Goal: Task Accomplishment & Management: Manage account settings

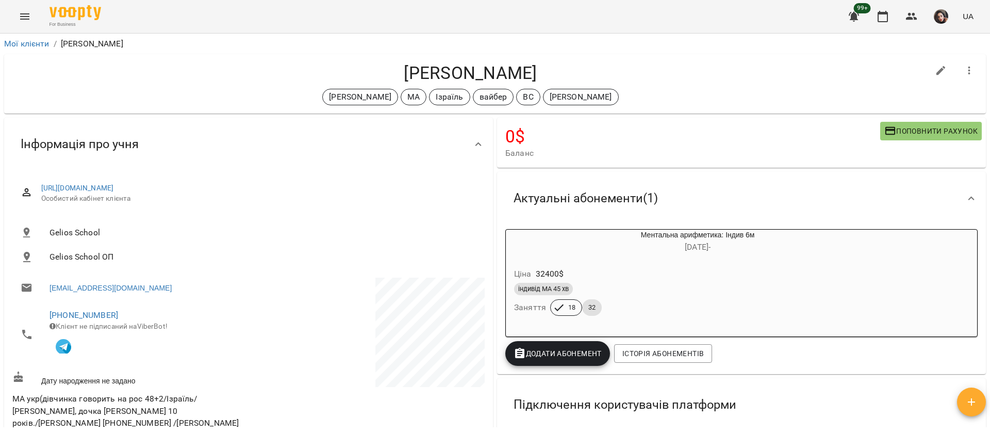
click at [24, 22] on icon "Menu" at bounding box center [25, 16] width 12 height 12
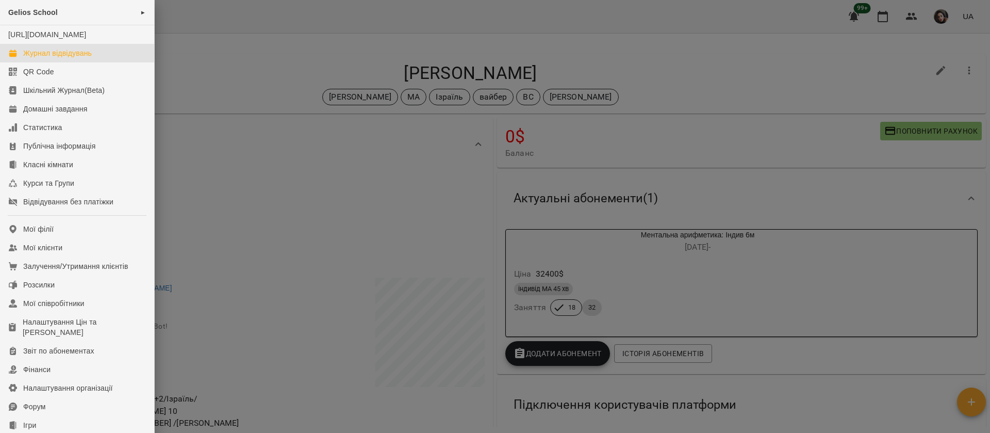
click at [51, 58] on div "Журнал відвідувань" at bounding box center [57, 53] width 69 height 10
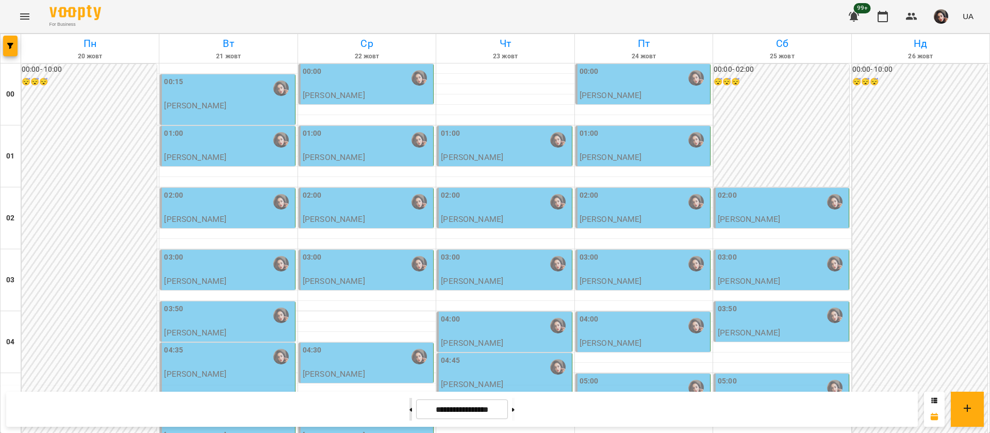
click at [409, 409] on button at bounding box center [410, 409] width 3 height 23
type input "**********"
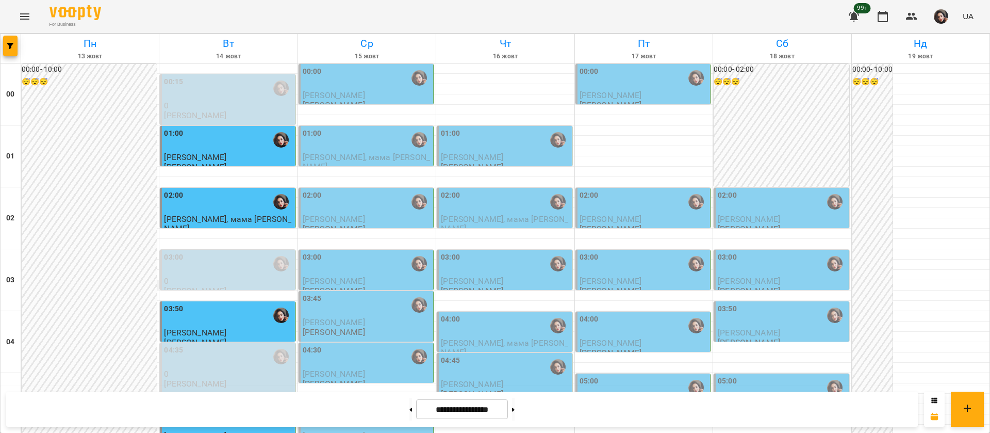
scroll to position [619, 0]
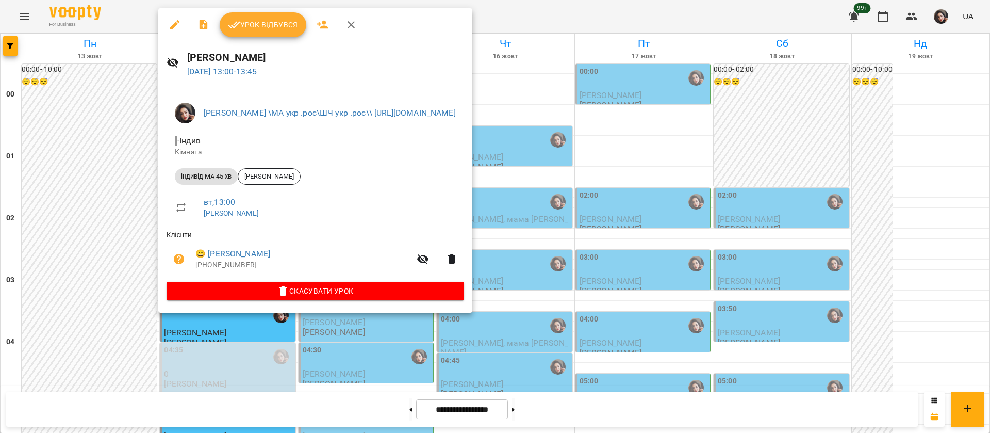
click at [252, 21] on span "Урок відбувся" at bounding box center [263, 25] width 70 height 12
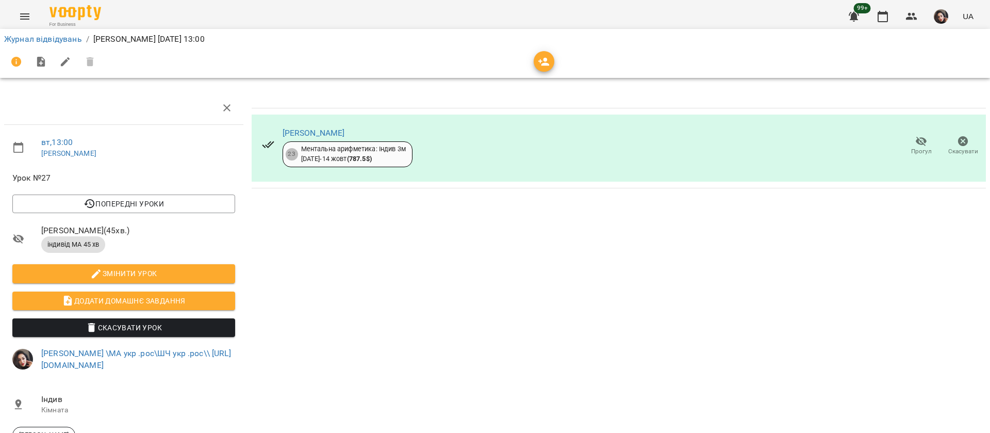
click at [20, 31] on div "Журнал відвідувань / Гусак Олена вт, 14 жовт 2025 13:00" at bounding box center [495, 39] width 986 height 17
click at [20, 35] on link "Журнал відвідувань" at bounding box center [43, 39] width 78 height 10
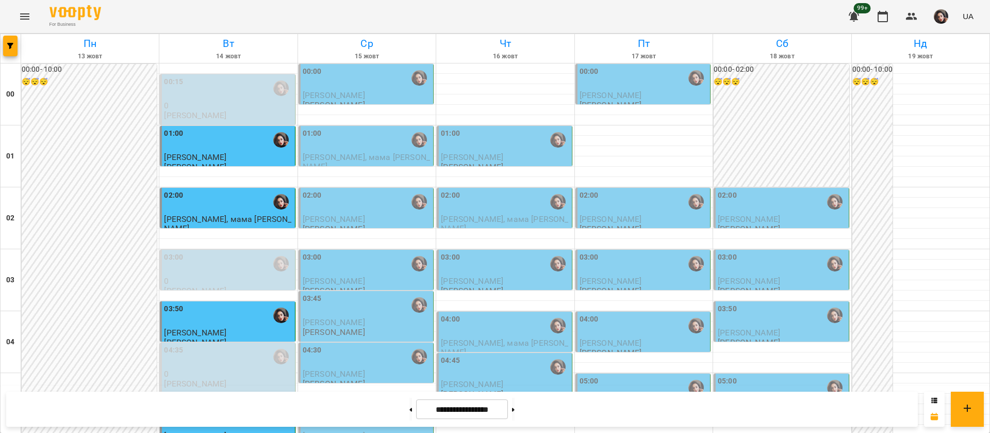
scroll to position [1006, 0]
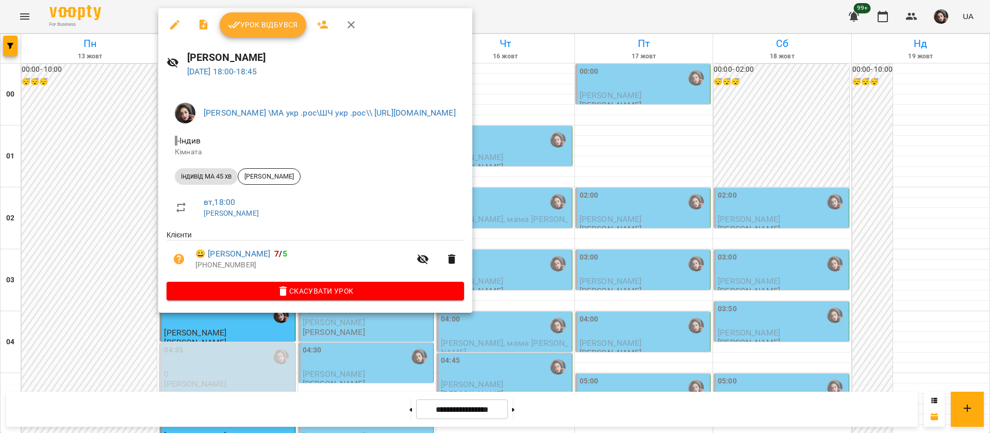
click at [277, 20] on span "Урок відбувся" at bounding box center [263, 25] width 70 height 12
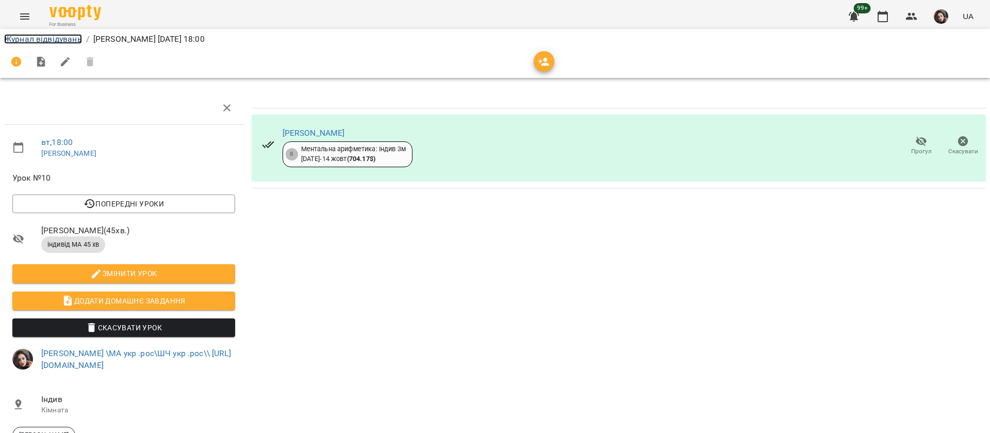
click at [25, 39] on link "Журнал відвідувань" at bounding box center [43, 39] width 78 height 10
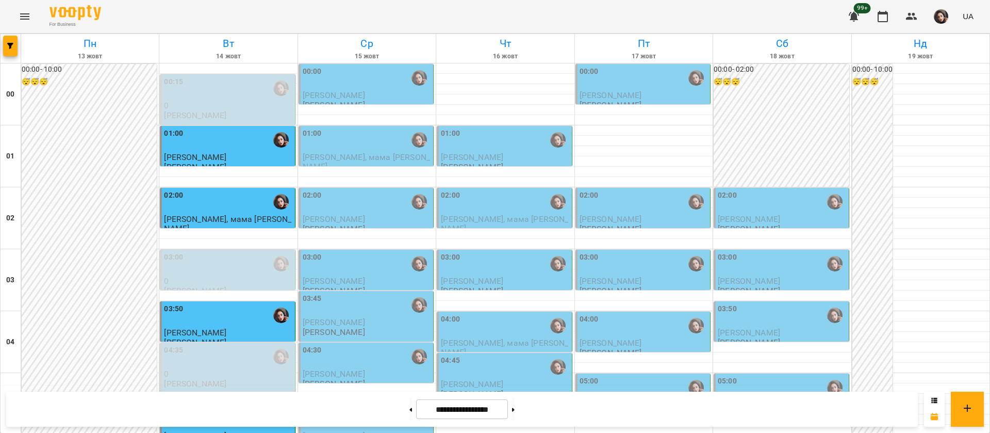
scroll to position [77, 0]
click at [394, 293] on div "03:45" at bounding box center [367, 305] width 128 height 24
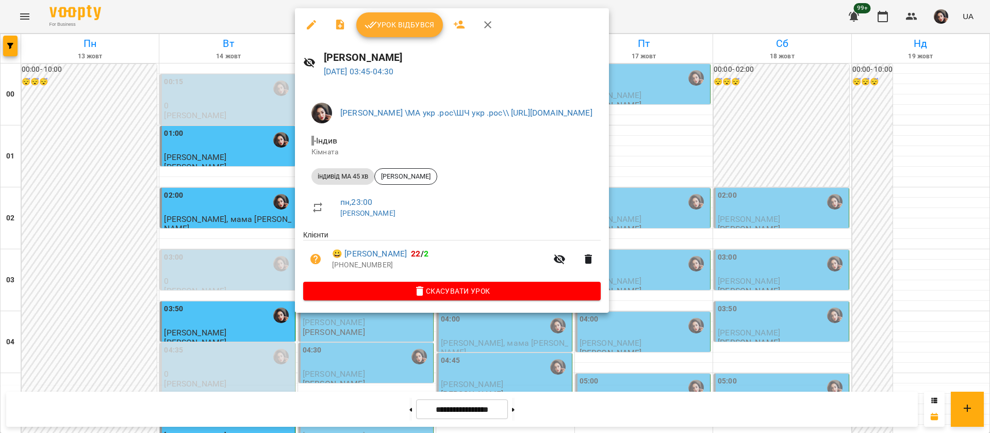
click at [257, 14] on div at bounding box center [495, 216] width 990 height 433
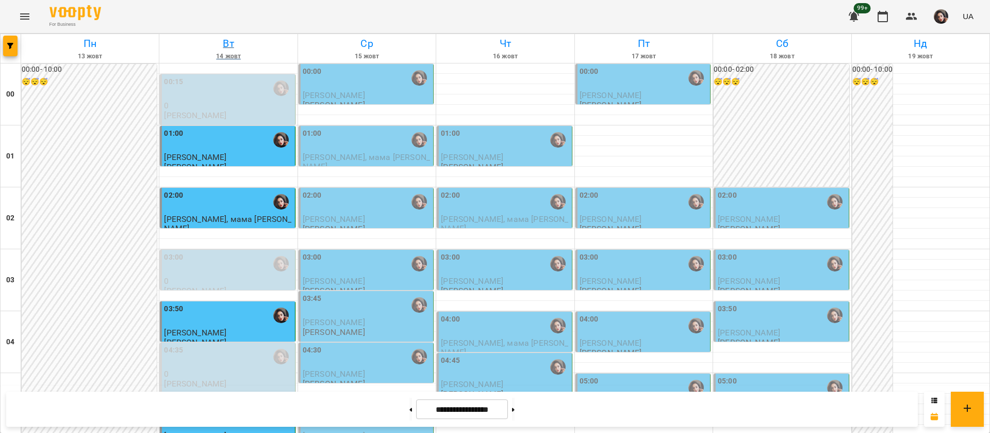
scroll to position [1162, 0]
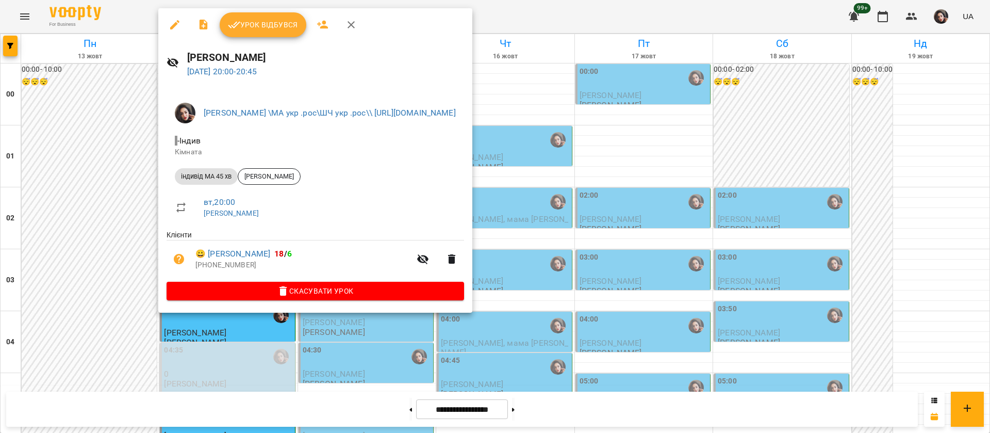
click at [633, 15] on div at bounding box center [495, 216] width 990 height 433
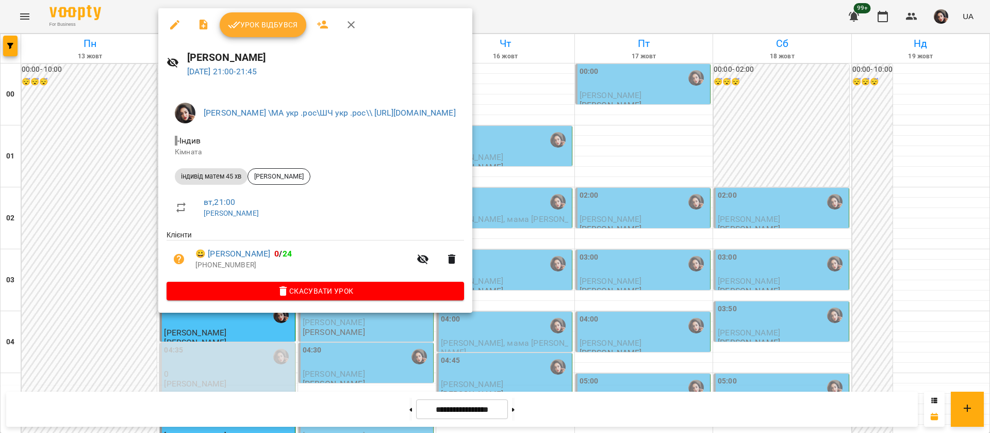
click at [634, 15] on div at bounding box center [495, 216] width 990 height 433
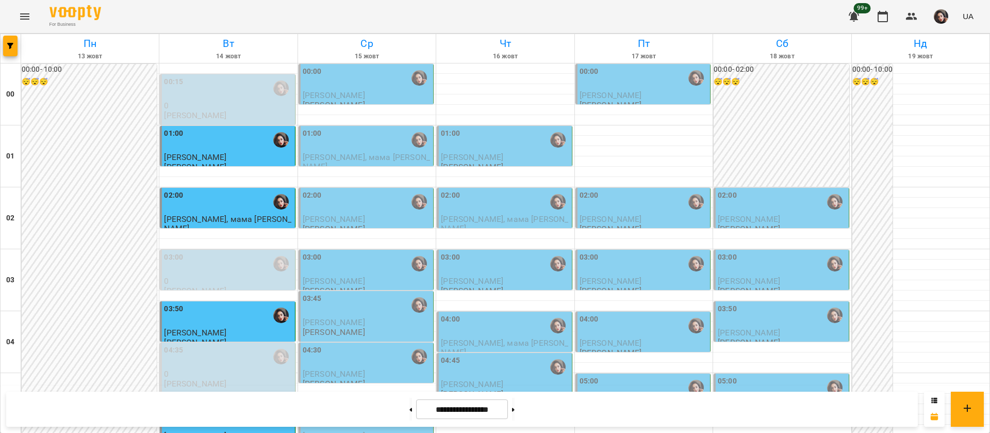
scroll to position [930, 0]
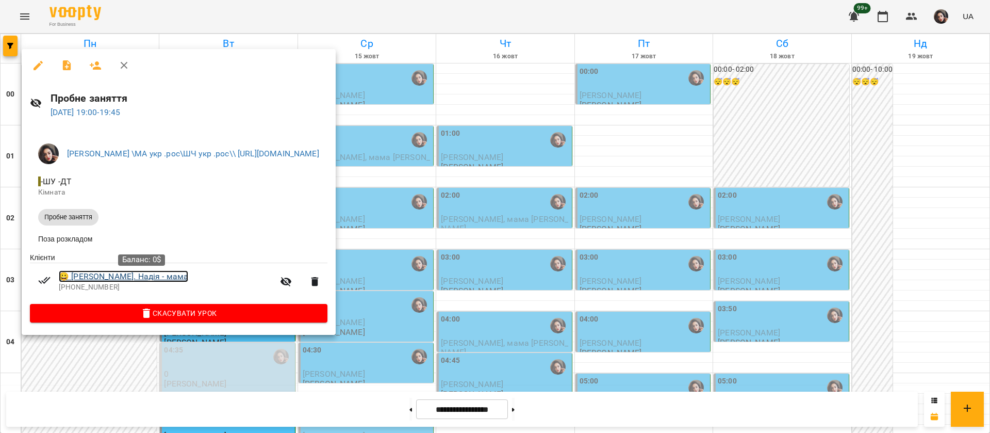
click at [115, 277] on link "😀 Інста Шевцов Артём - син. Надія - мама" at bounding box center [123, 276] width 129 height 12
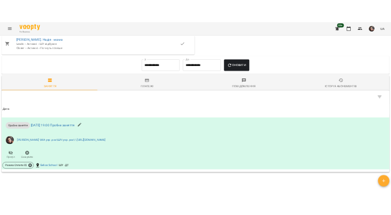
scroll to position [616, 0]
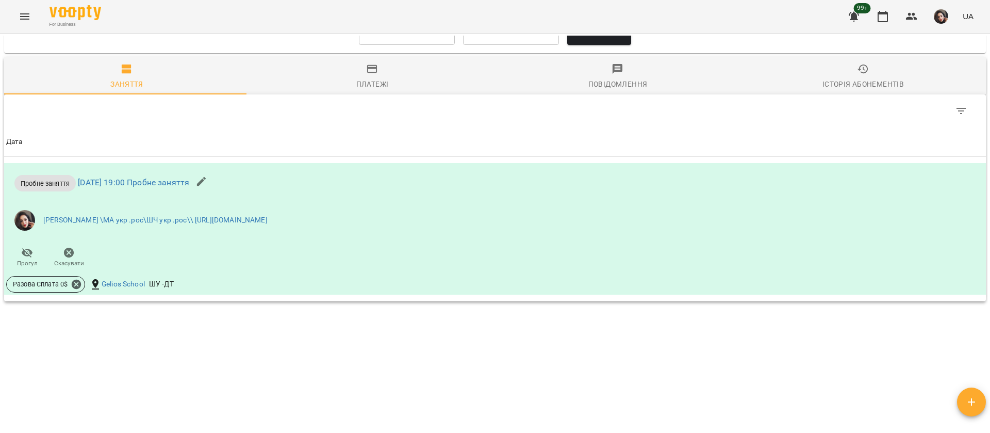
click at [28, 9] on button "Menu" at bounding box center [24, 16] width 25 height 25
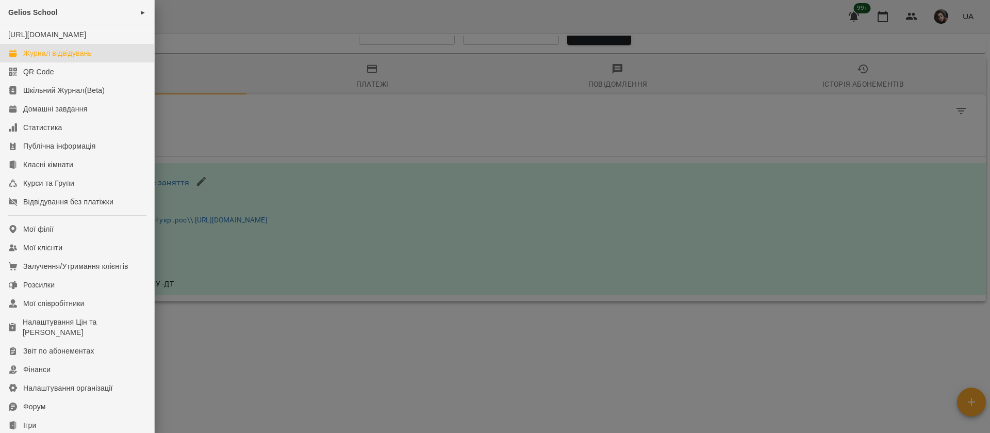
click at [58, 58] on div "Журнал відвідувань" at bounding box center [57, 53] width 69 height 10
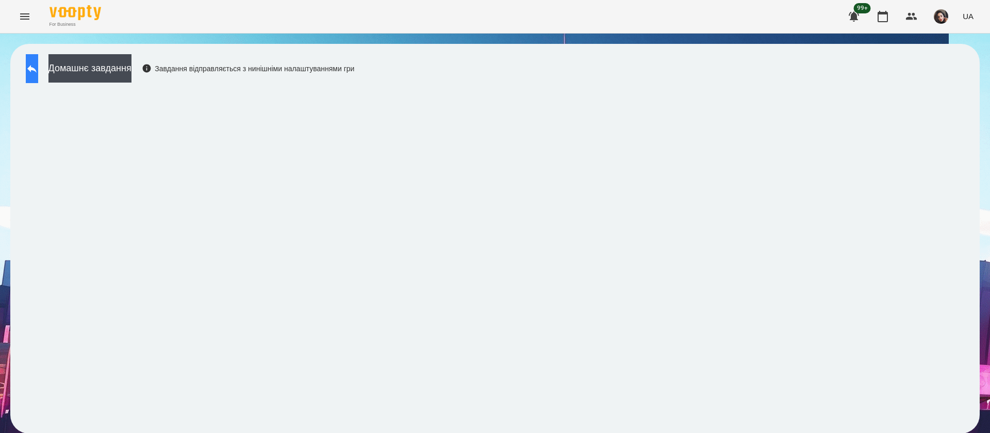
scroll to position [1, 0]
click at [37, 67] on icon at bounding box center [31, 69] width 9 height 8
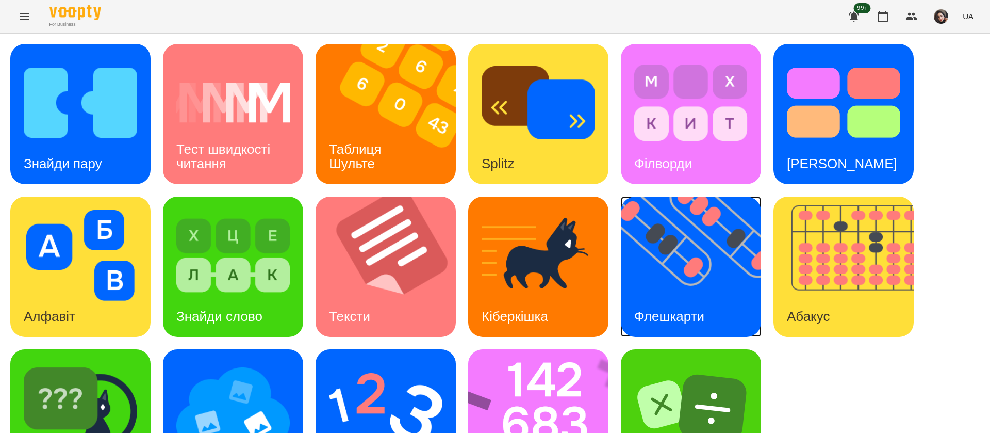
click at [697, 279] on img at bounding box center [697, 266] width 153 height 140
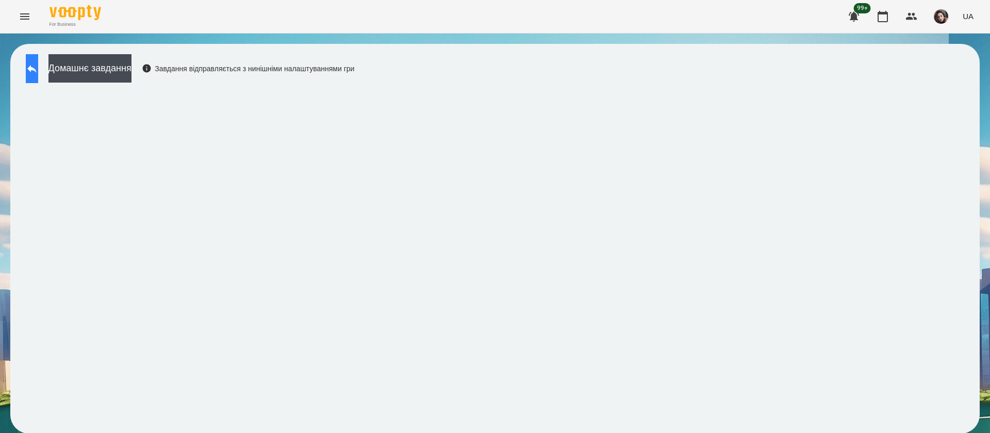
click at [37, 70] on icon at bounding box center [31, 69] width 9 height 8
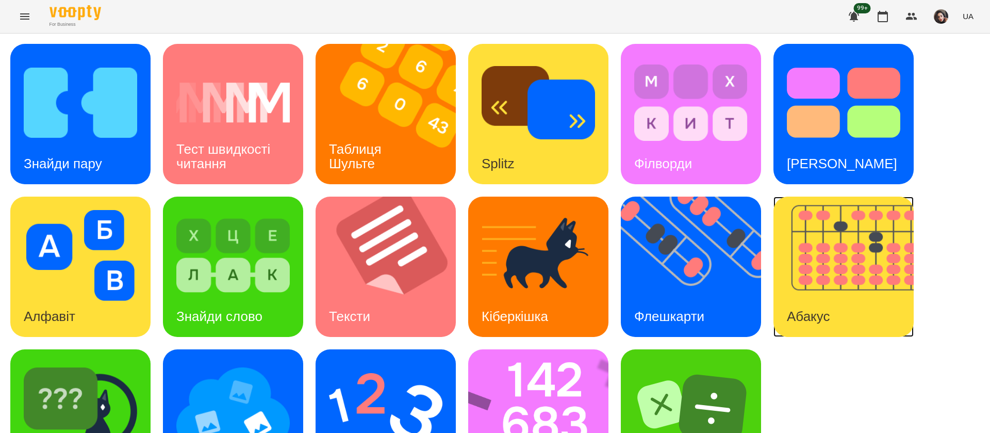
click at [858, 305] on img at bounding box center [850, 266] width 153 height 140
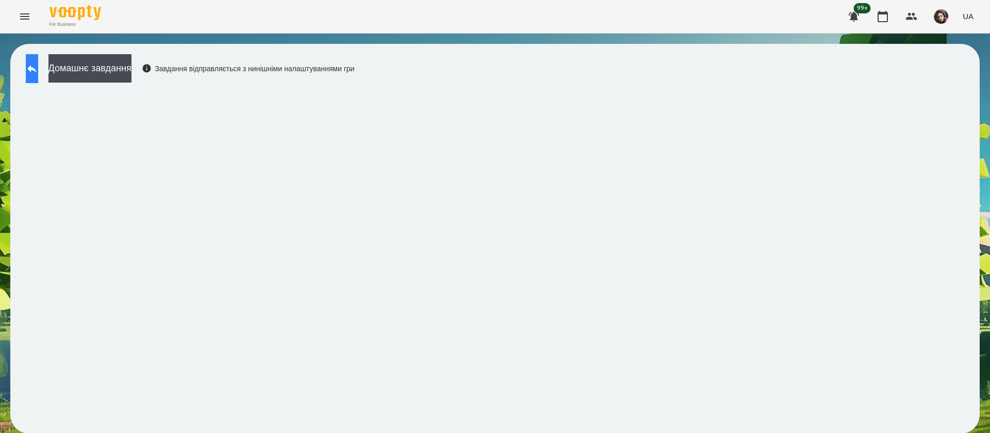
click at [38, 69] on button at bounding box center [32, 68] width 12 height 29
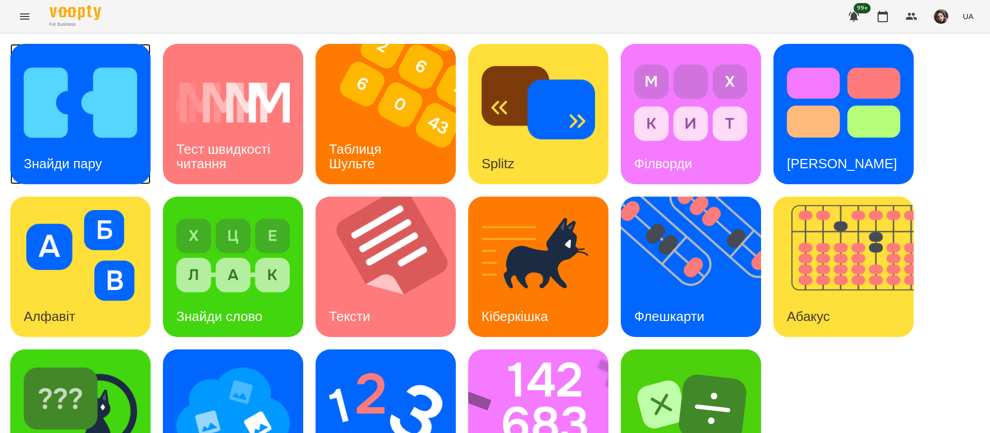
click at [83, 139] on img at bounding box center [80, 102] width 113 height 91
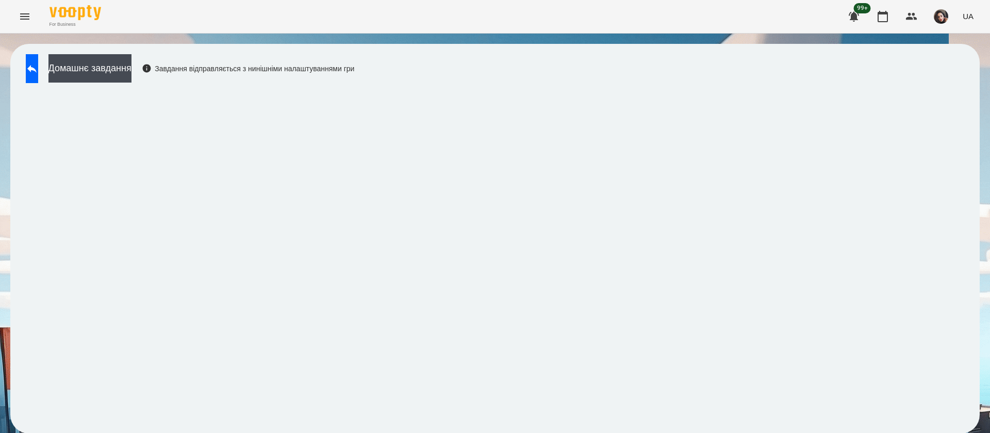
scroll to position [1, 0]
click at [38, 80] on button at bounding box center [32, 68] width 12 height 29
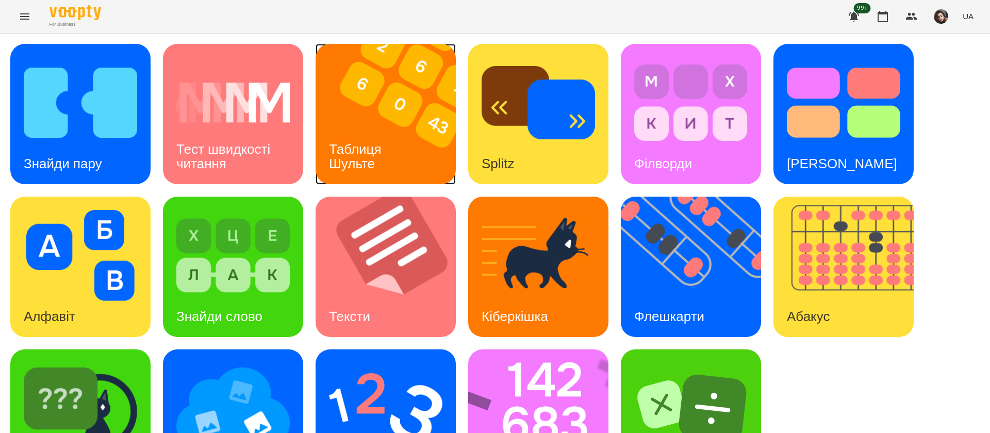
click at [400, 129] on img at bounding box center [392, 114] width 153 height 140
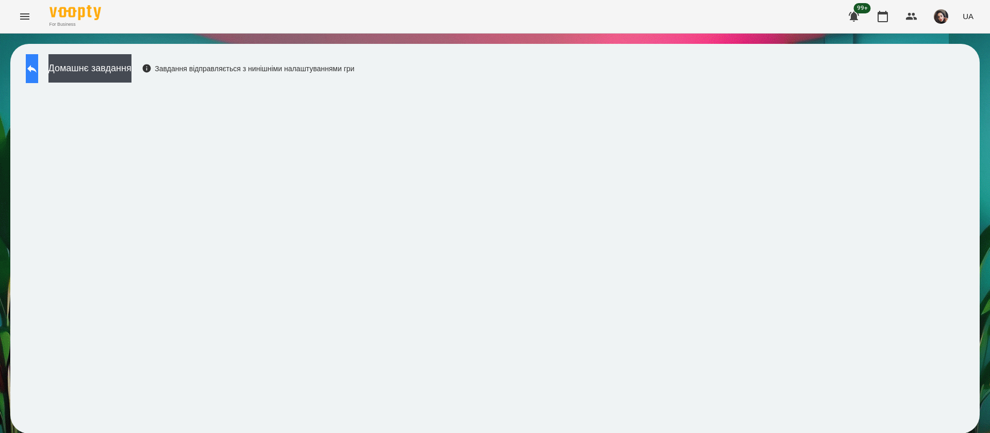
click at [38, 65] on icon at bounding box center [32, 68] width 12 height 12
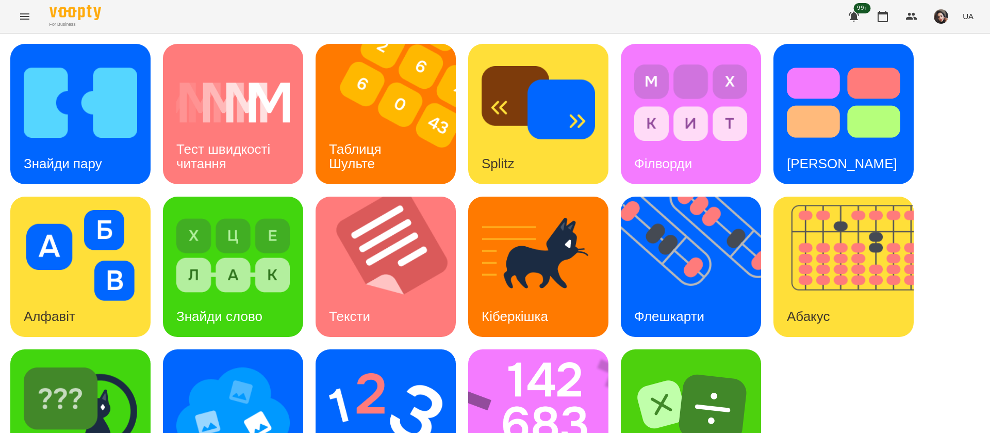
scroll to position [67, 0]
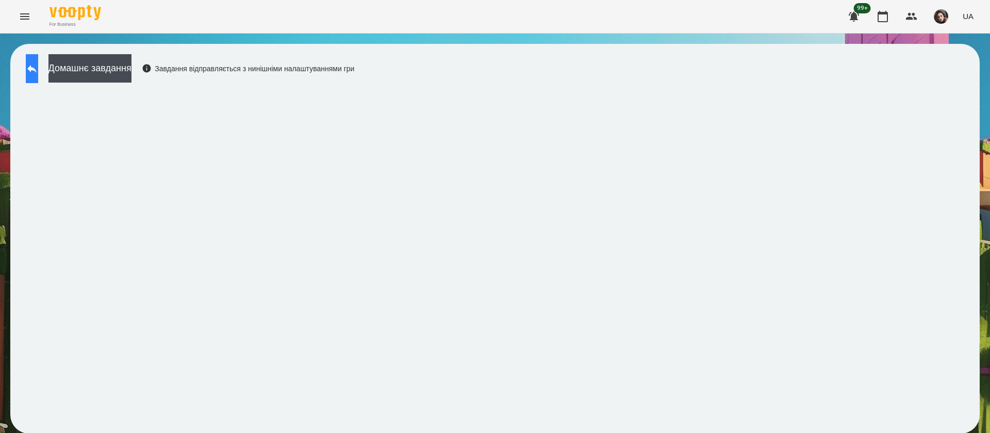
click at [38, 71] on button at bounding box center [32, 68] width 12 height 29
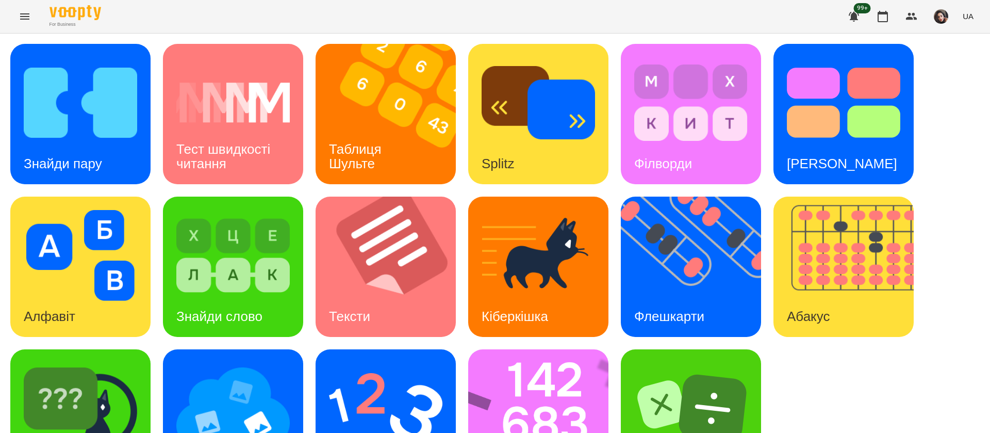
scroll to position [67, 0]
click at [213, 372] on img at bounding box center [232, 408] width 113 height 91
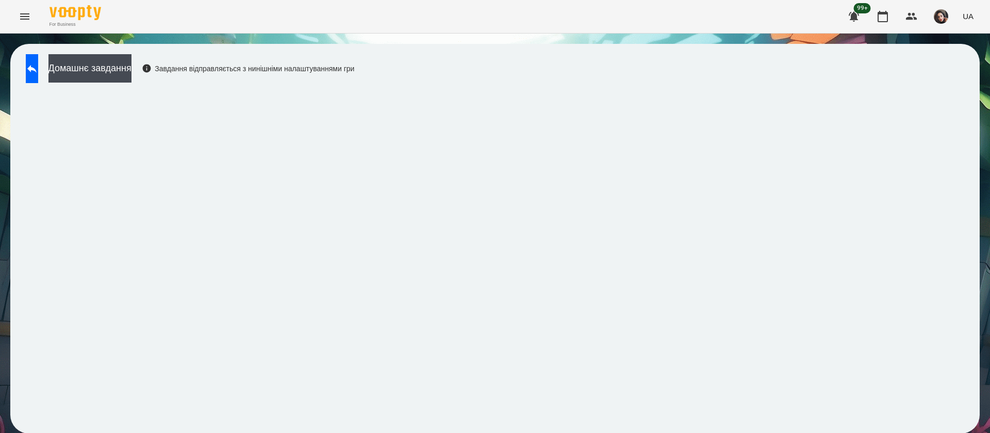
scroll to position [1, 0]
click at [38, 78] on button at bounding box center [32, 68] width 12 height 29
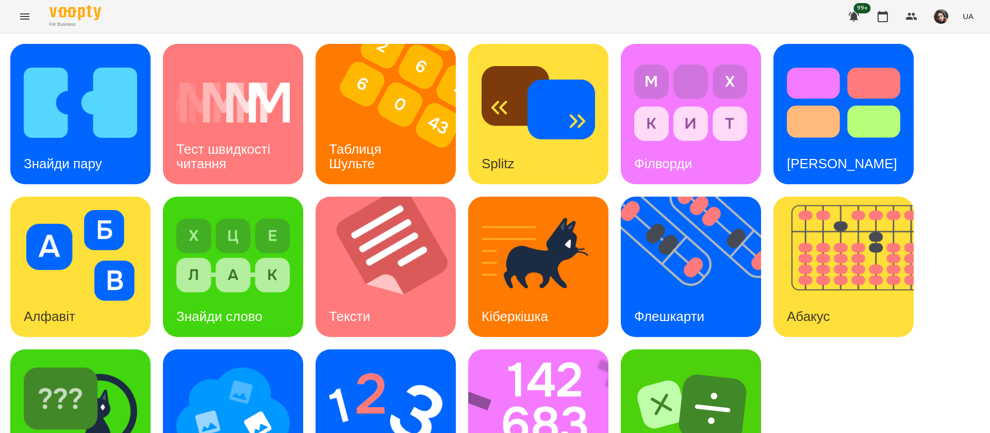
scroll to position [67, 0]
click at [495, 349] on img at bounding box center [545, 419] width 154 height 140
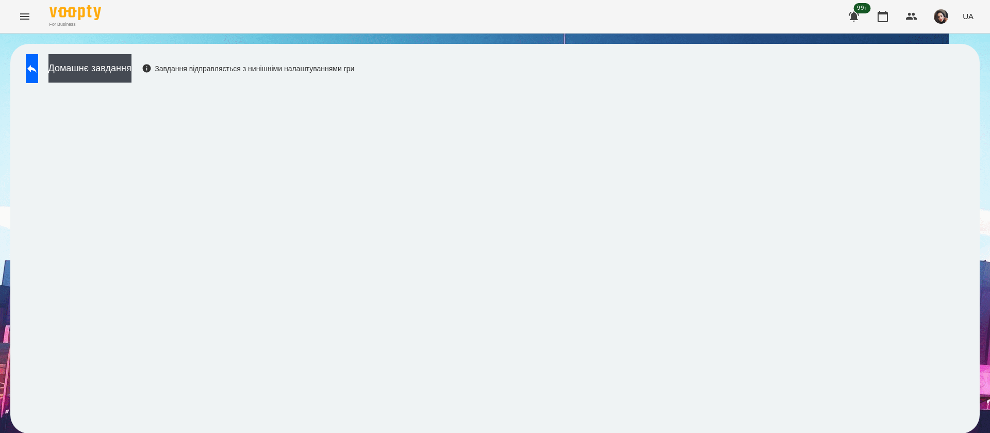
scroll to position [1, 0]
click at [38, 68] on icon at bounding box center [32, 68] width 12 height 12
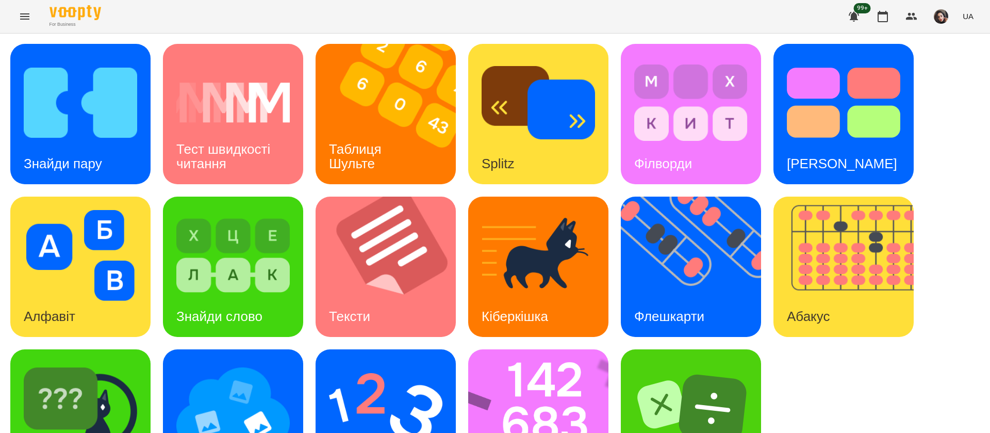
scroll to position [67, 0]
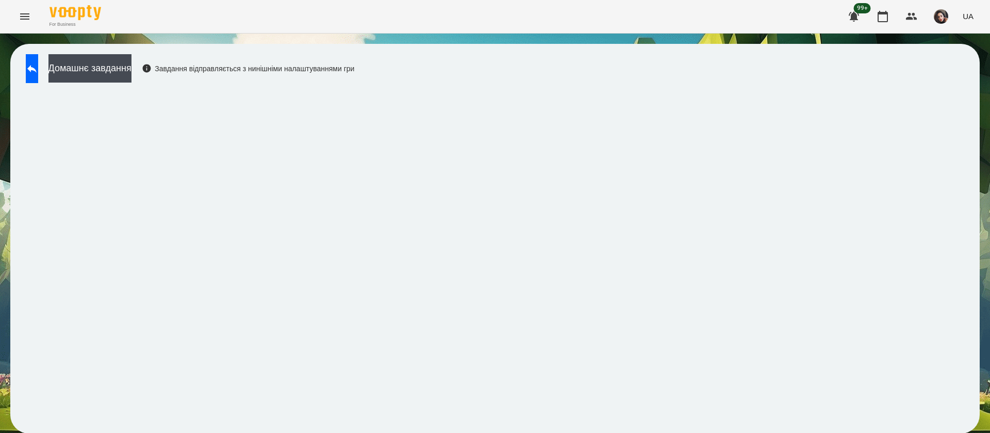
scroll to position [1, 0]
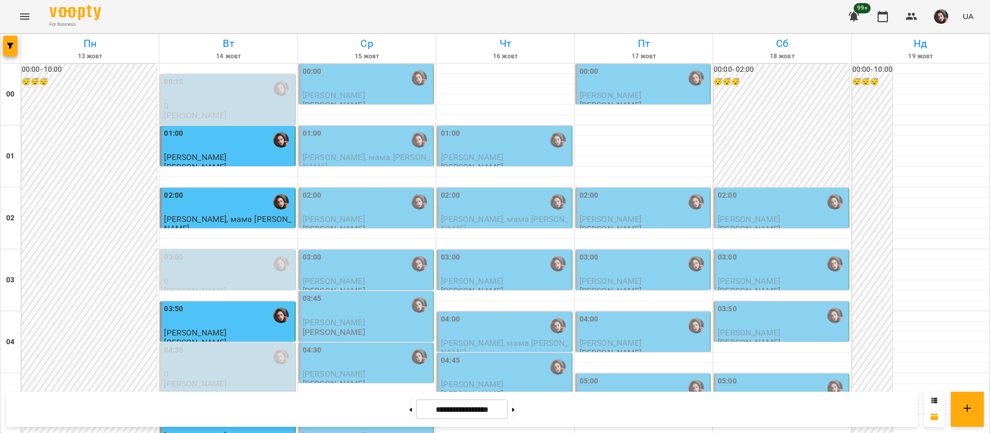
scroll to position [1083, 0]
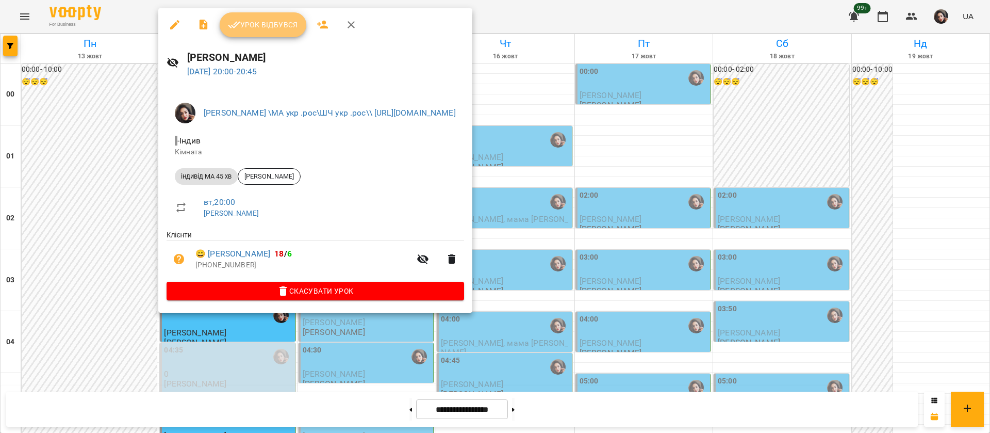
click at [259, 23] on span "Урок відбувся" at bounding box center [263, 25] width 70 height 12
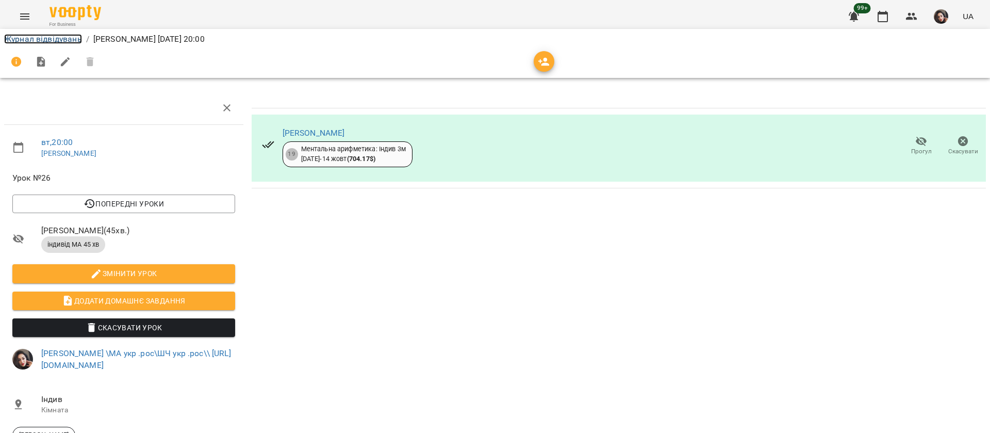
click at [61, 37] on link "Журнал відвідувань" at bounding box center [43, 39] width 78 height 10
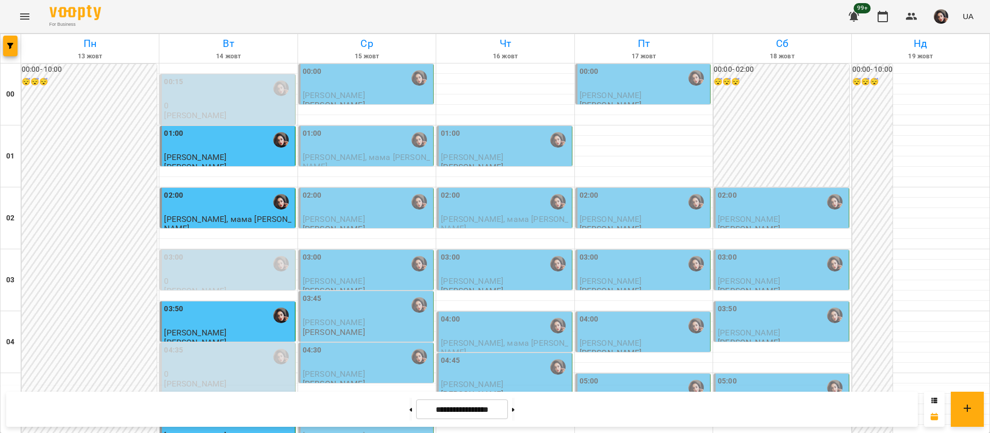
scroll to position [774, 0]
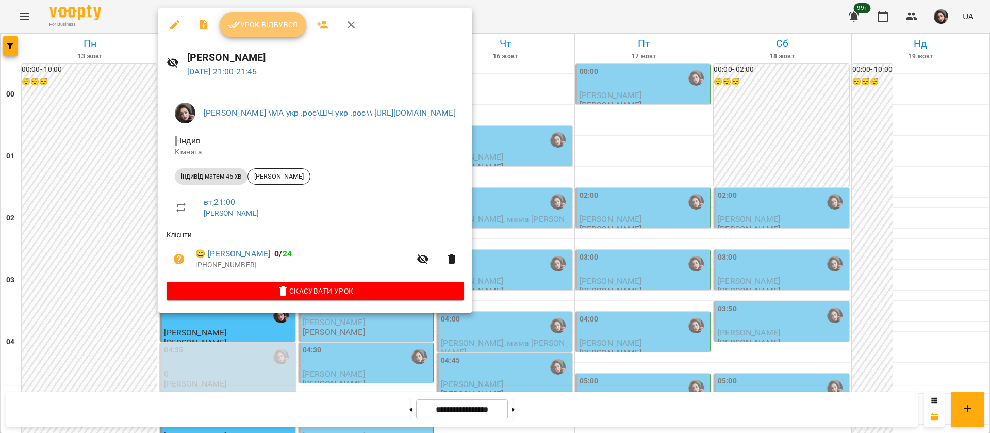
click at [257, 25] on span "Урок відбувся" at bounding box center [263, 25] width 70 height 12
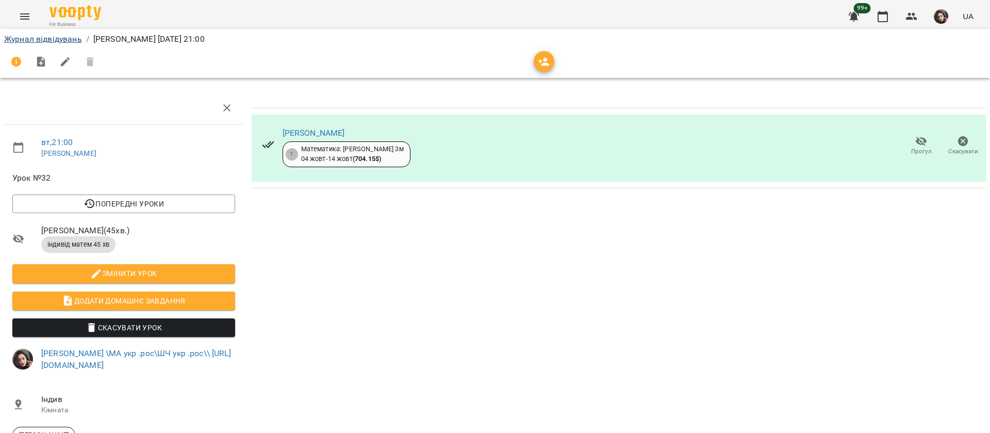
click at [15, 33] on li "Журнал відвідувань" at bounding box center [43, 39] width 78 height 12
click at [19, 39] on link "Журнал відвідувань" at bounding box center [43, 39] width 78 height 10
